Goal: Task Accomplishment & Management: Manage account settings

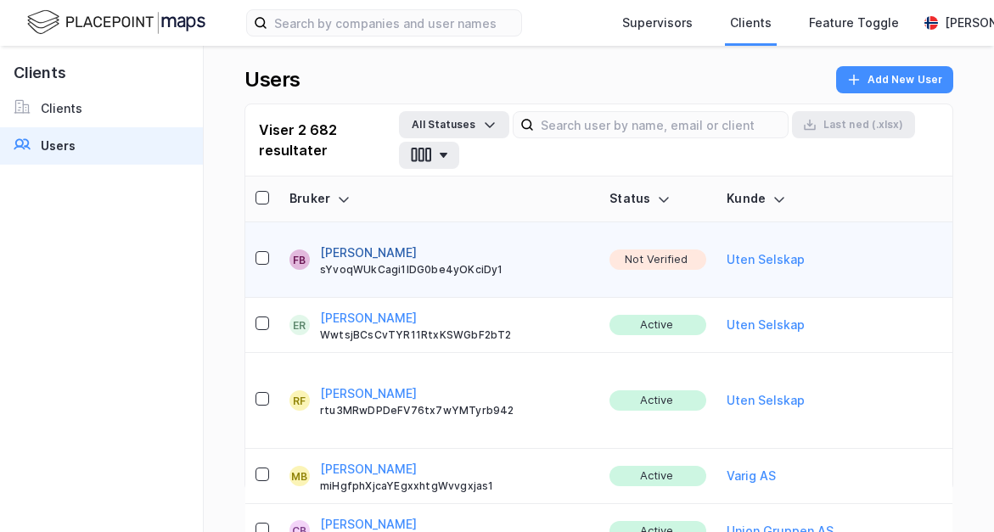
click at [385, 243] on button "[PERSON_NAME]" at bounding box center [368, 253] width 97 height 20
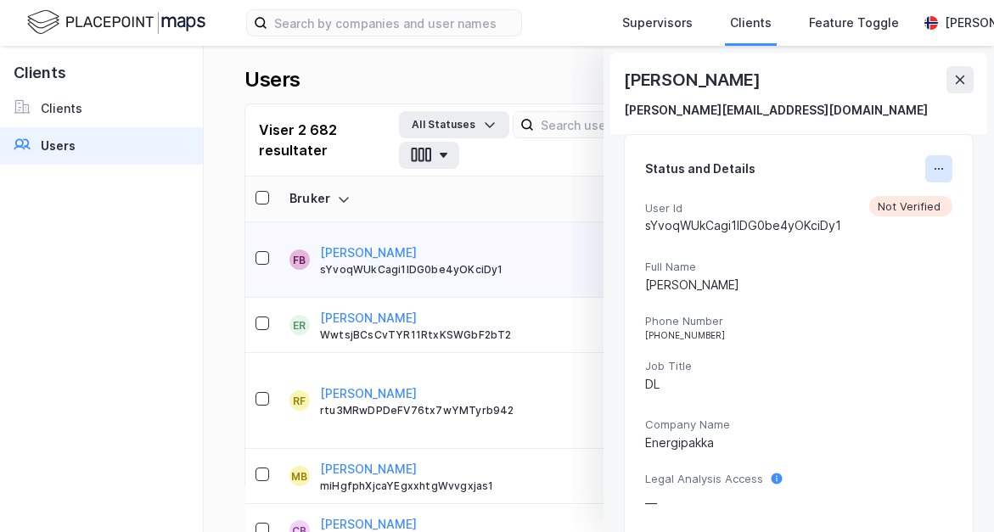
click at [532, 163] on button at bounding box center [938, 168] width 27 height 27
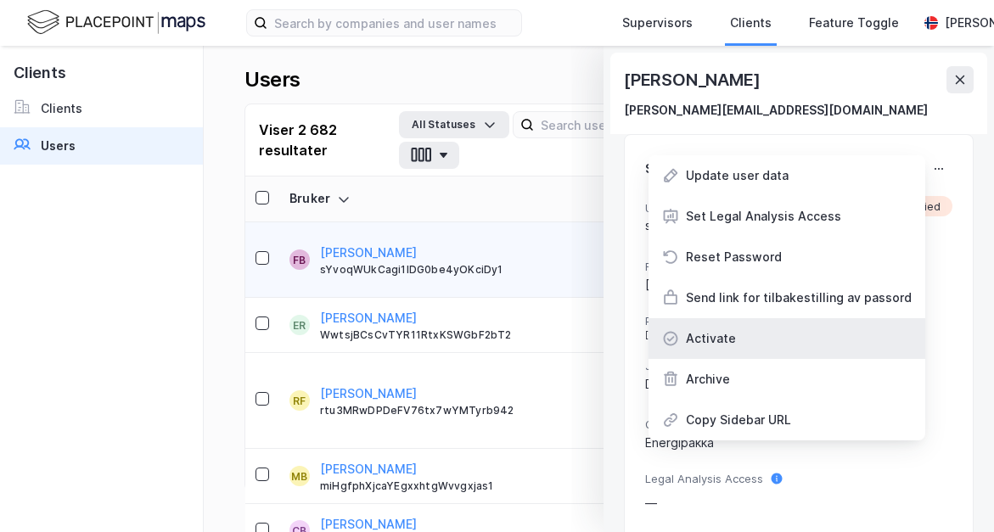
click at [532, 340] on div "Activate" at bounding box center [786, 338] width 277 height 41
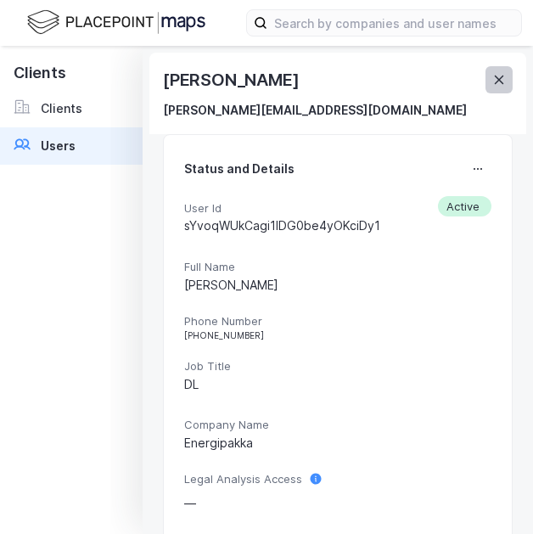
click at [501, 74] on icon at bounding box center [499, 80] width 14 height 14
